Goal: Task Accomplishment & Management: Complete application form

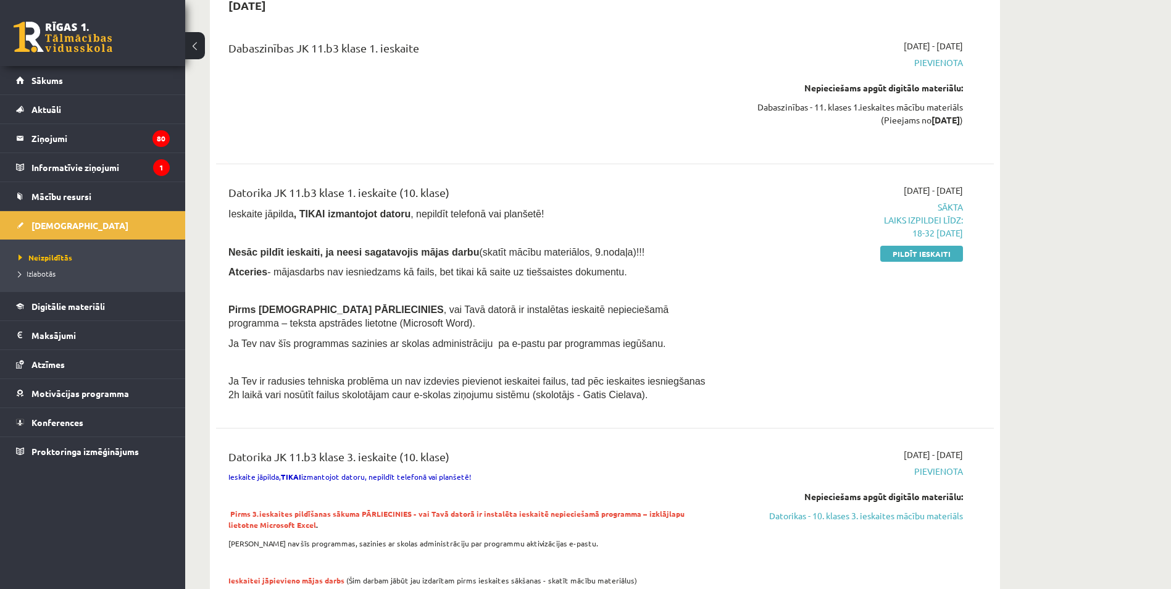
scroll to position [926, 0]
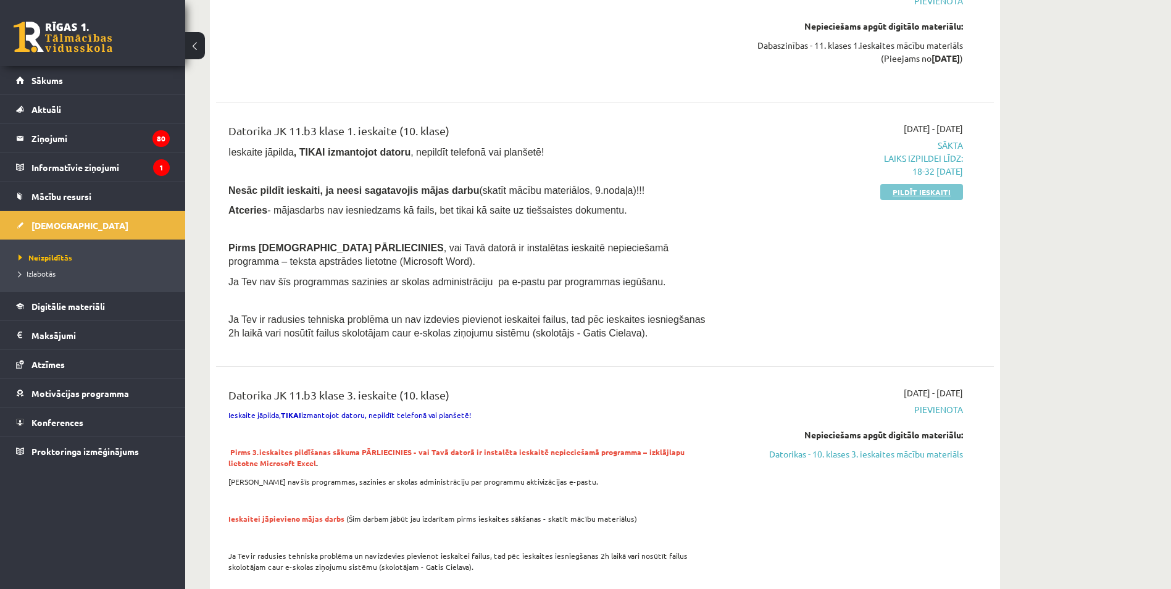
click at [928, 200] on link "Pildīt ieskaiti" at bounding box center [921, 192] width 83 height 16
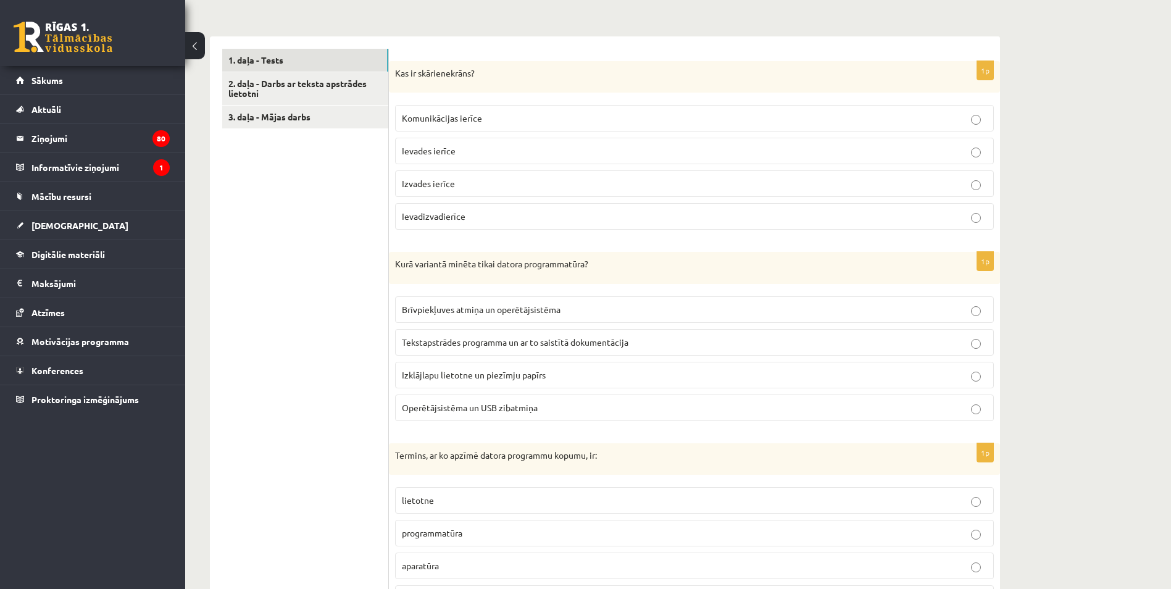
scroll to position [175, 0]
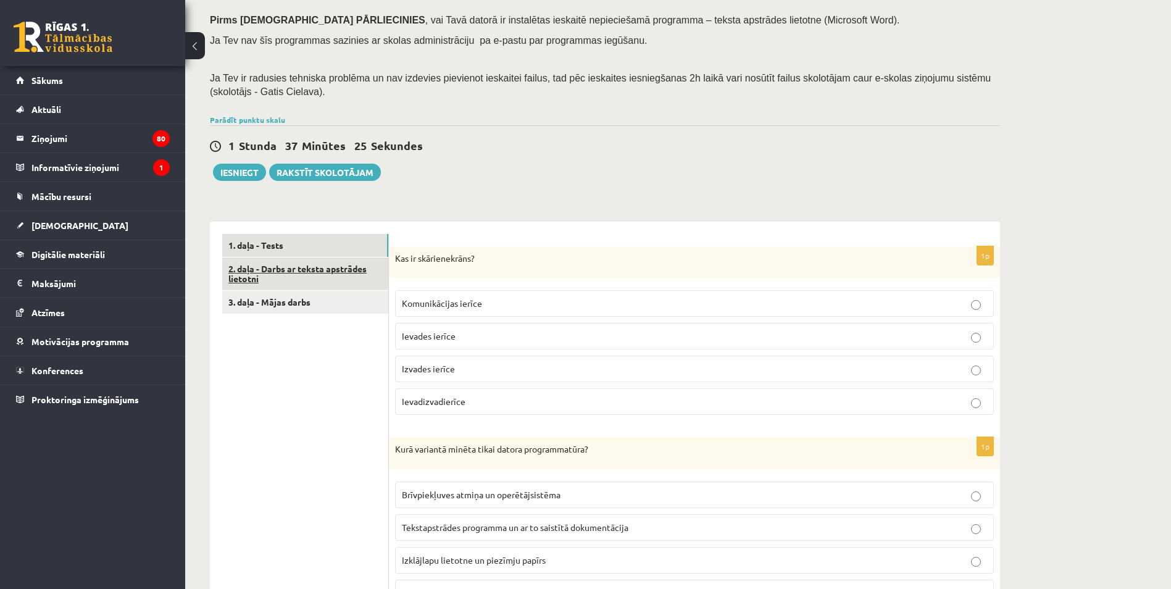
click at [297, 291] on link "2. daļa - Darbs ar teksta apstrādes lietotni" at bounding box center [305, 273] width 166 height 33
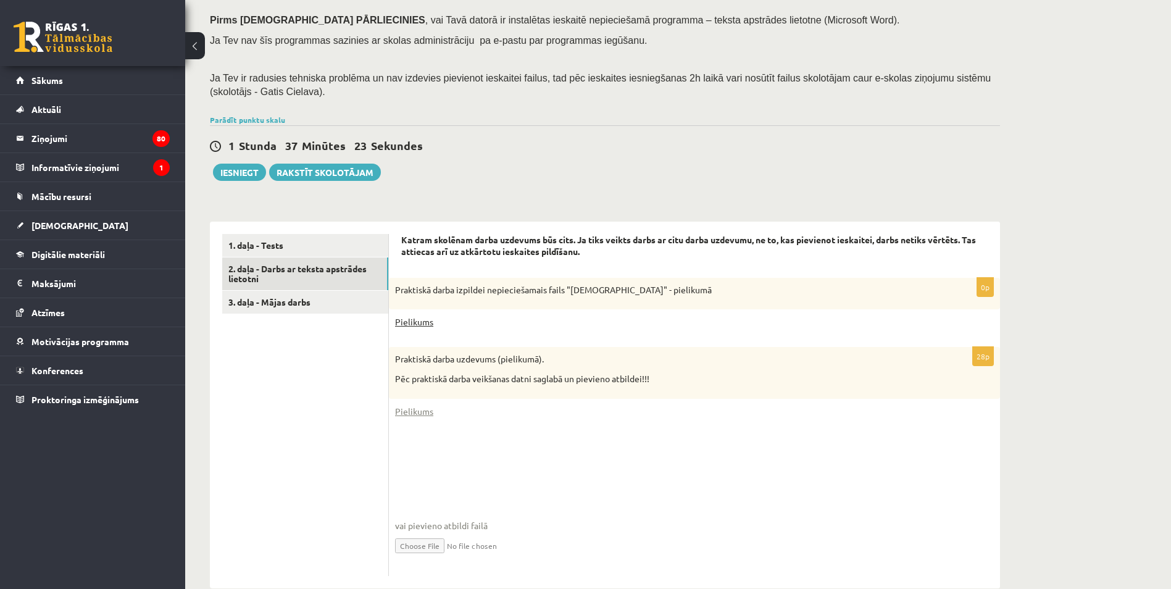
click at [413, 328] on link "Pielikums" at bounding box center [414, 321] width 38 height 13
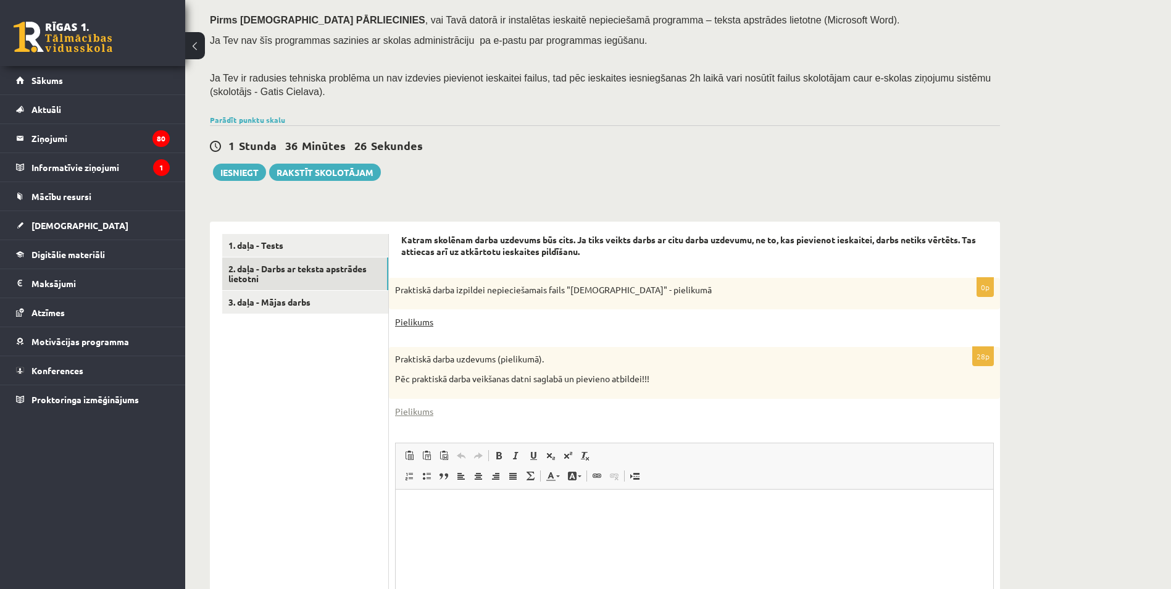
scroll to position [0, 0]
click at [420, 418] on link "Pielikums" at bounding box center [414, 411] width 38 height 13
